Goal: Entertainment & Leisure: Consume media (video, audio)

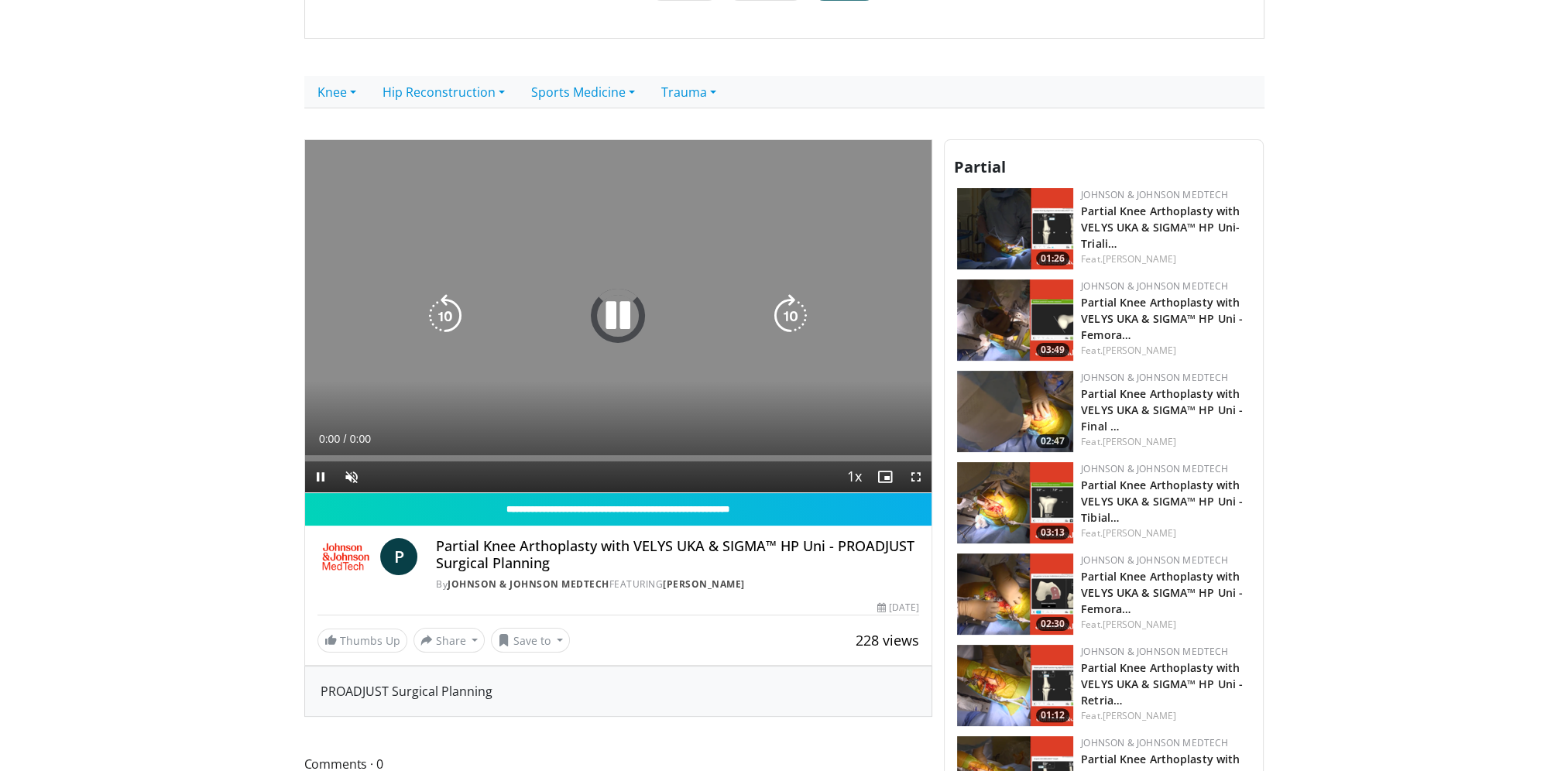
scroll to position [232, 0]
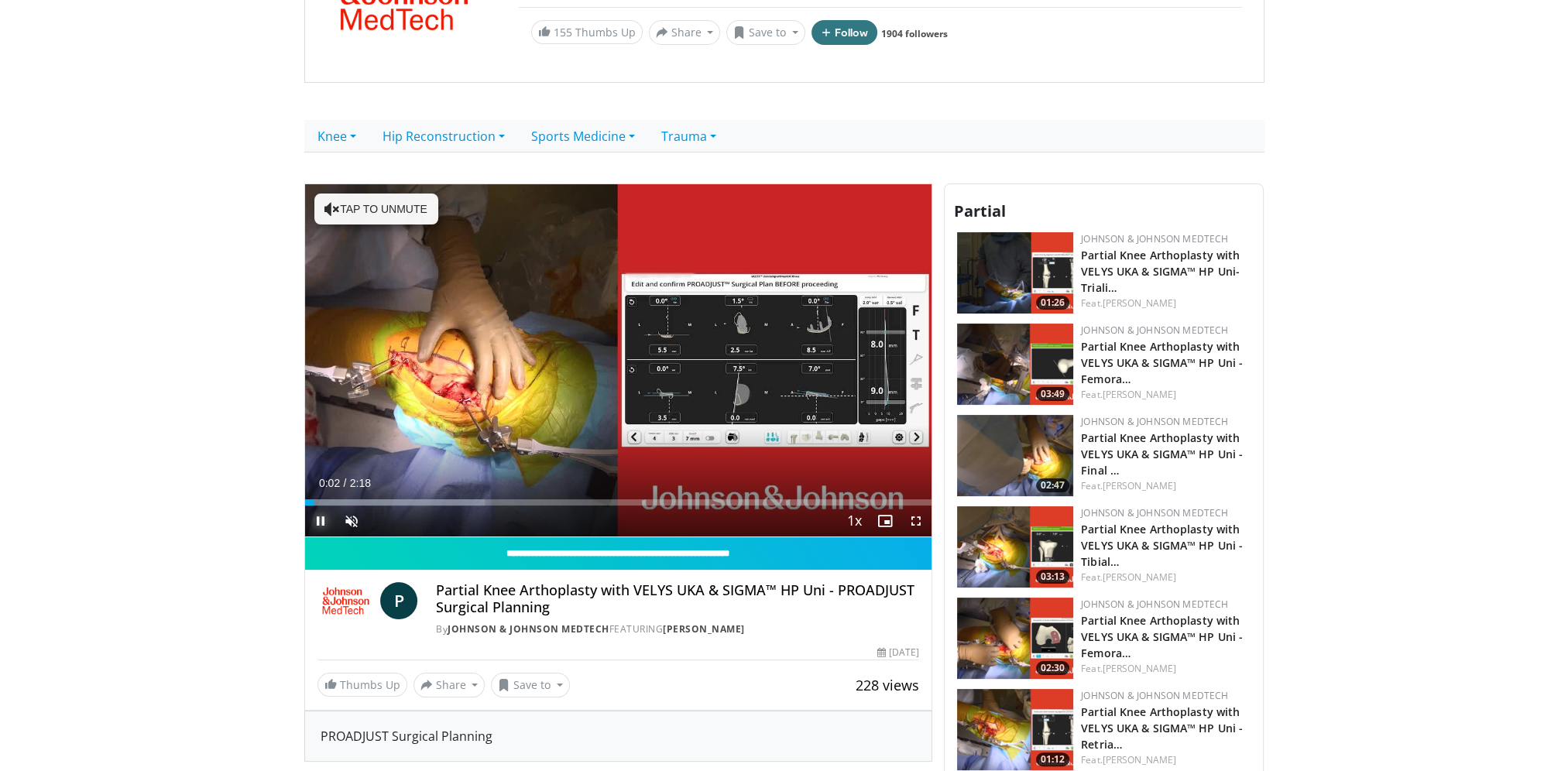
click at [322, 516] on span "Video Player" at bounding box center [320, 520] width 31 height 31
click at [186, 393] on body "Specialties Adult & Family Medicine Allergy, [MEDICAL_DATA], Immunology Anesthe…" at bounding box center [784, 720] width 1568 height 1905
click at [522, 684] on button "Save to" at bounding box center [531, 685] width 79 height 25
click at [544, 683] on button "Save to" at bounding box center [531, 685] width 79 height 25
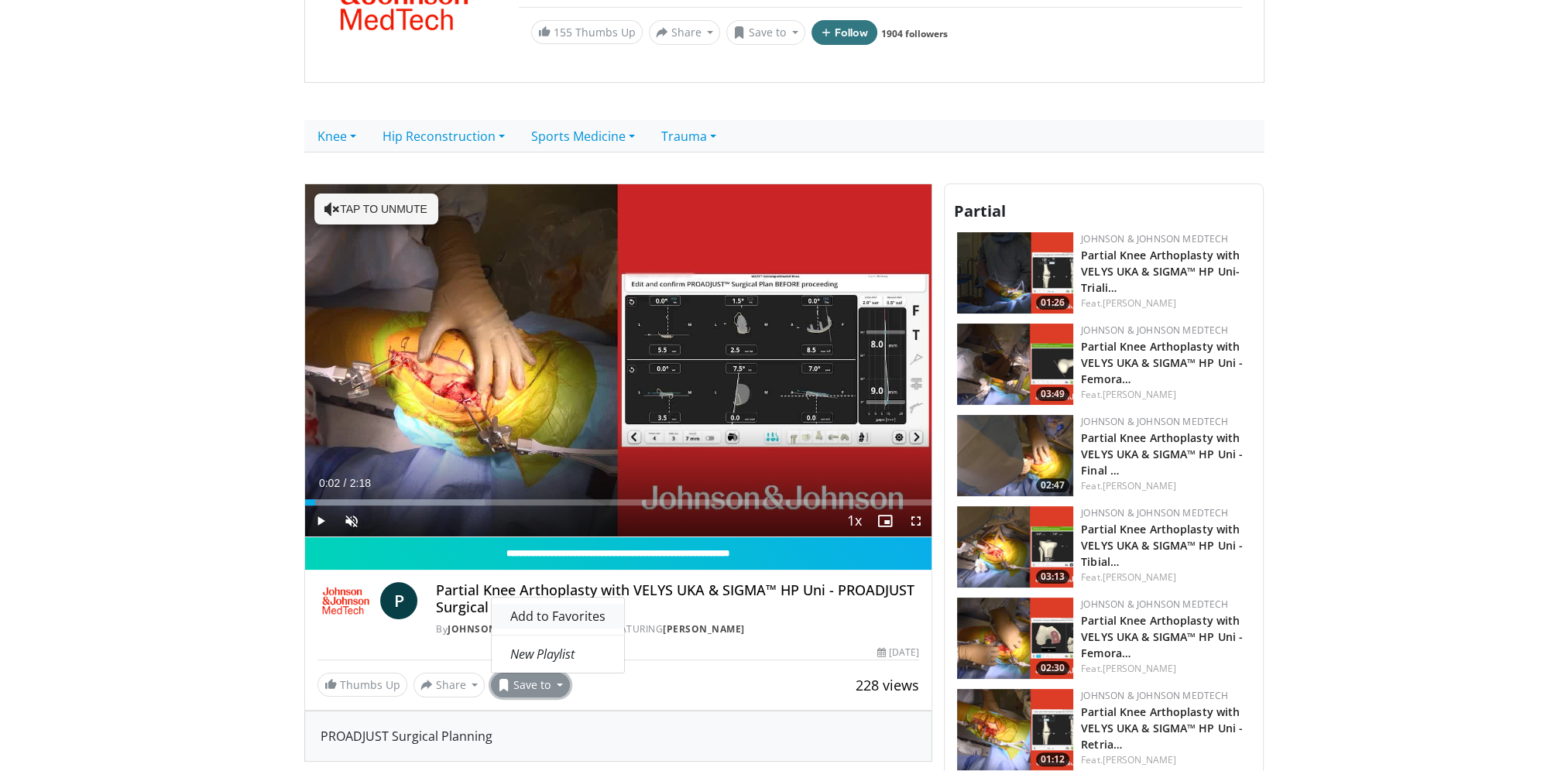
click at [556, 608] on span "Add to Favorites" at bounding box center [558, 616] width 95 height 17
click at [450, 688] on button "Share" at bounding box center [449, 685] width 72 height 25
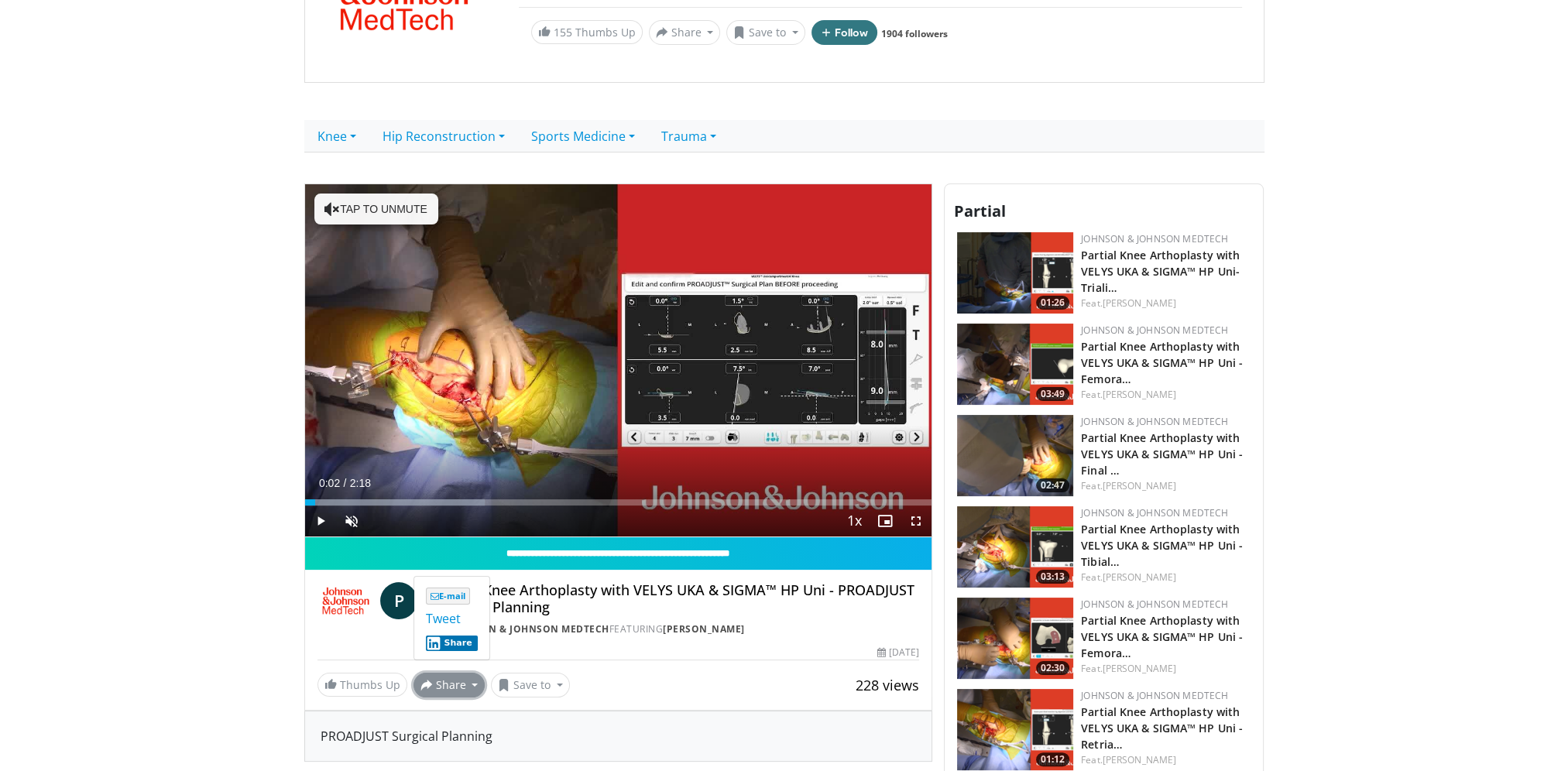
click at [450, 688] on button "Share" at bounding box center [449, 685] width 72 height 25
click at [379, 685] on link "Thumbs Up" at bounding box center [362, 685] width 90 height 24
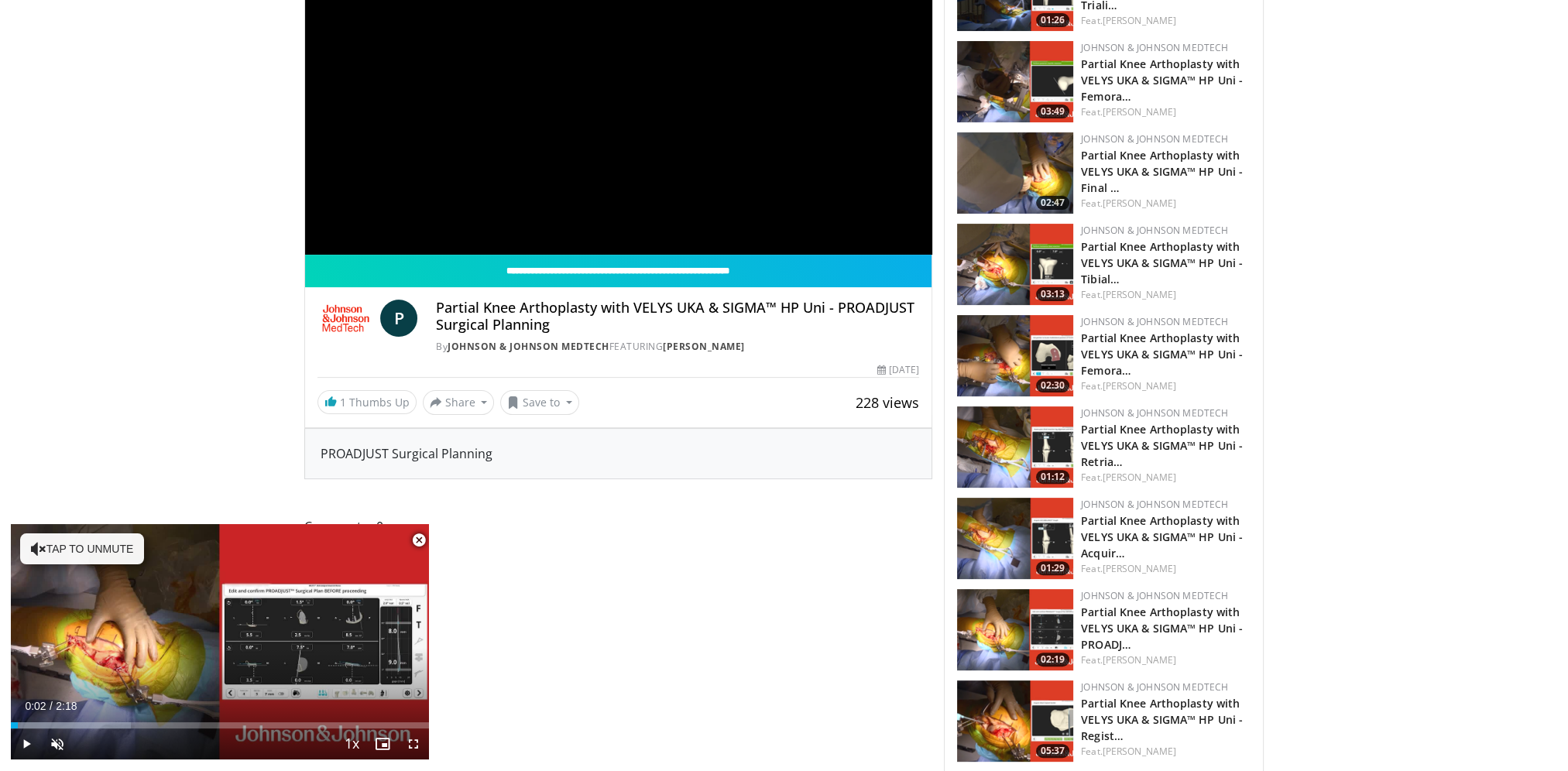
scroll to position [542, 0]
